Goal: Book appointment/travel/reservation

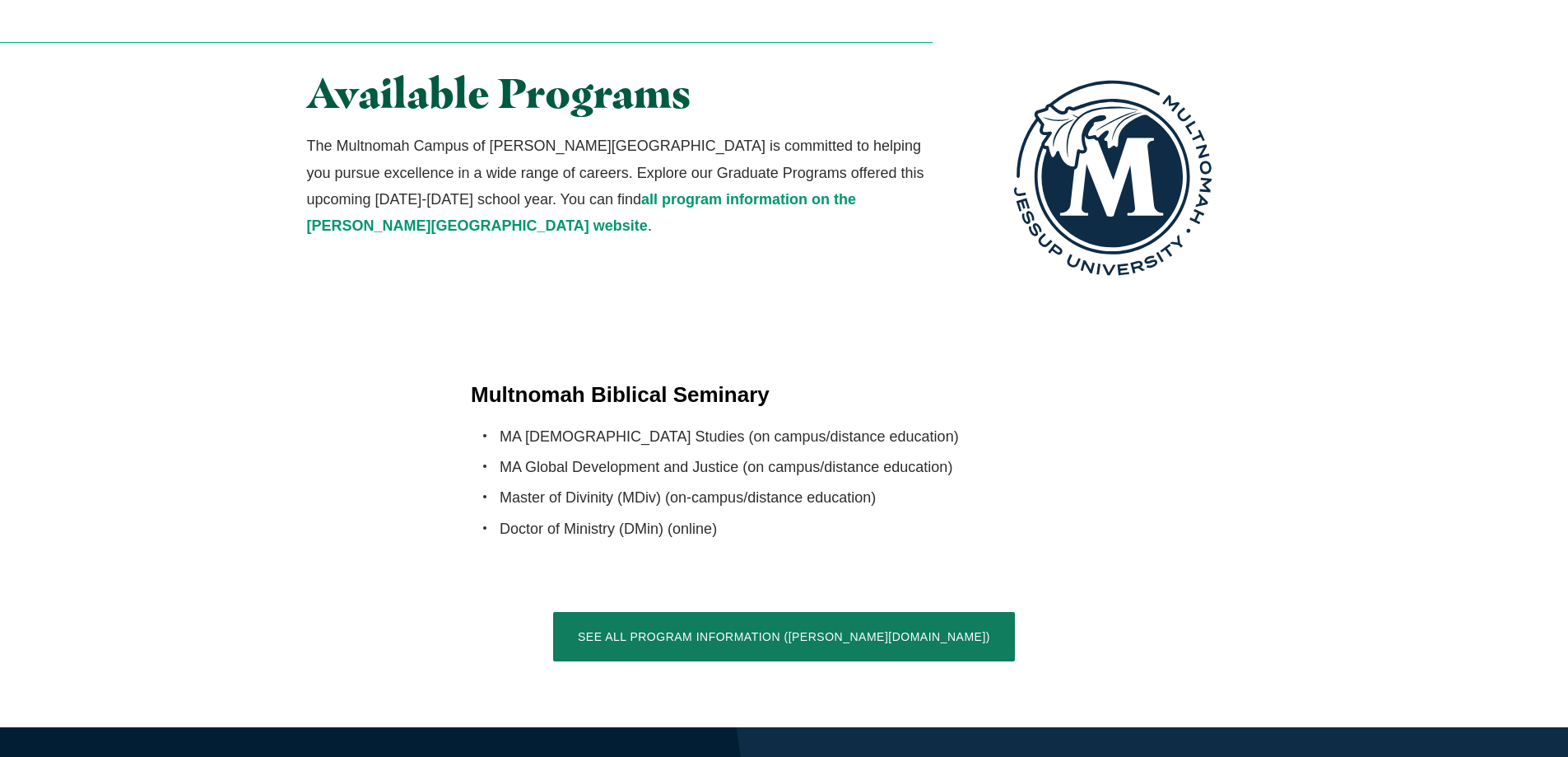
scroll to position [3128, 0]
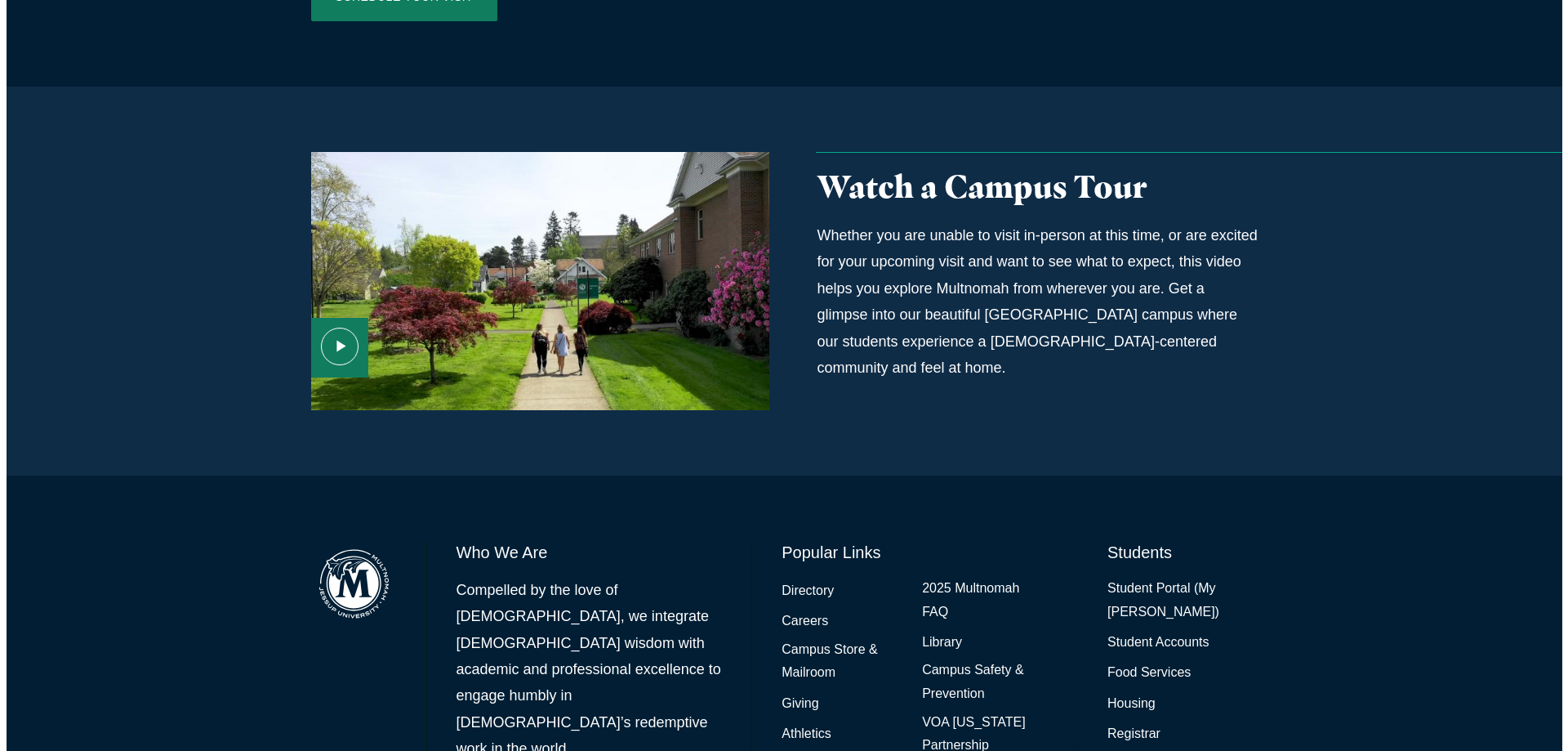
scroll to position [1089, 0]
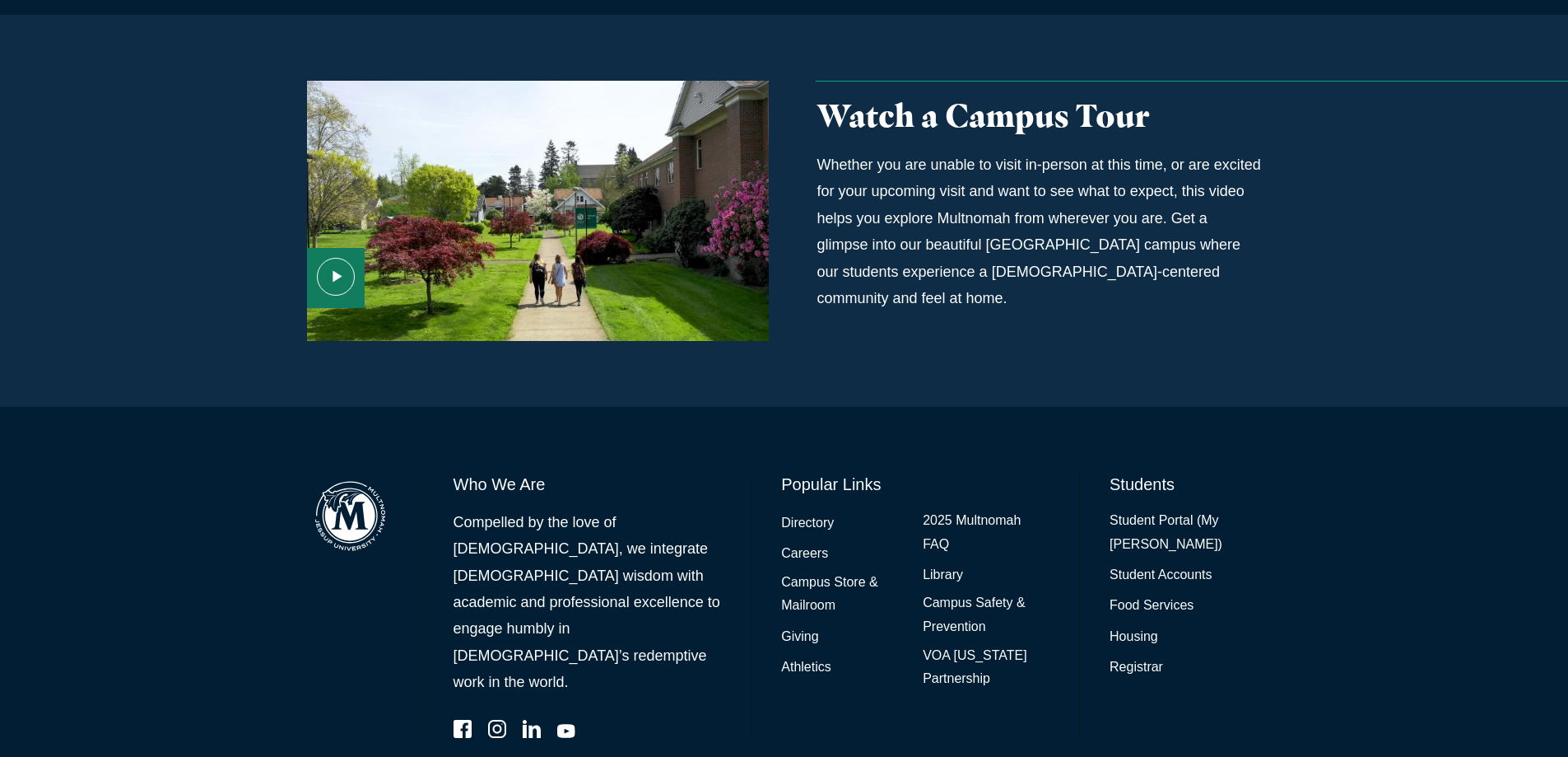
click at [409, 247] on div "Media Content" at bounding box center [538, 211] width 462 height 260
